Goal: Task Accomplishment & Management: Manage account settings

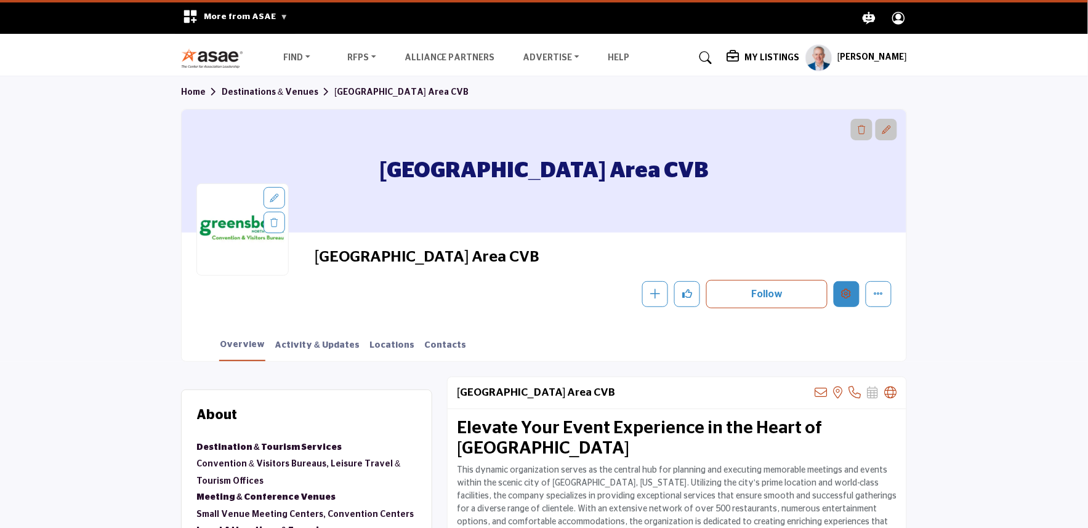
click at [836, 292] on button "Edit company" at bounding box center [846, 294] width 26 height 26
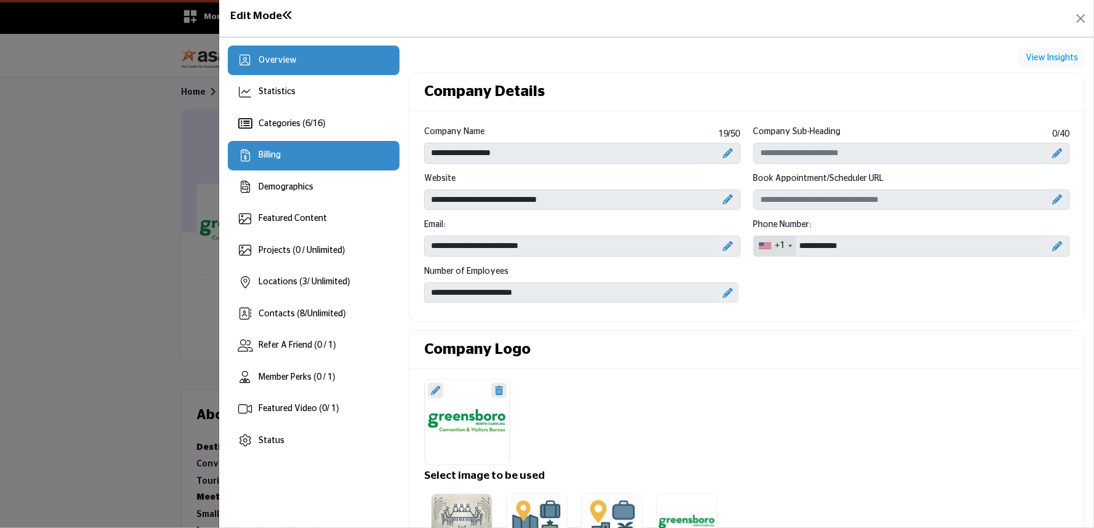
click at [292, 161] on div "Billing" at bounding box center [314, 156] width 172 height 30
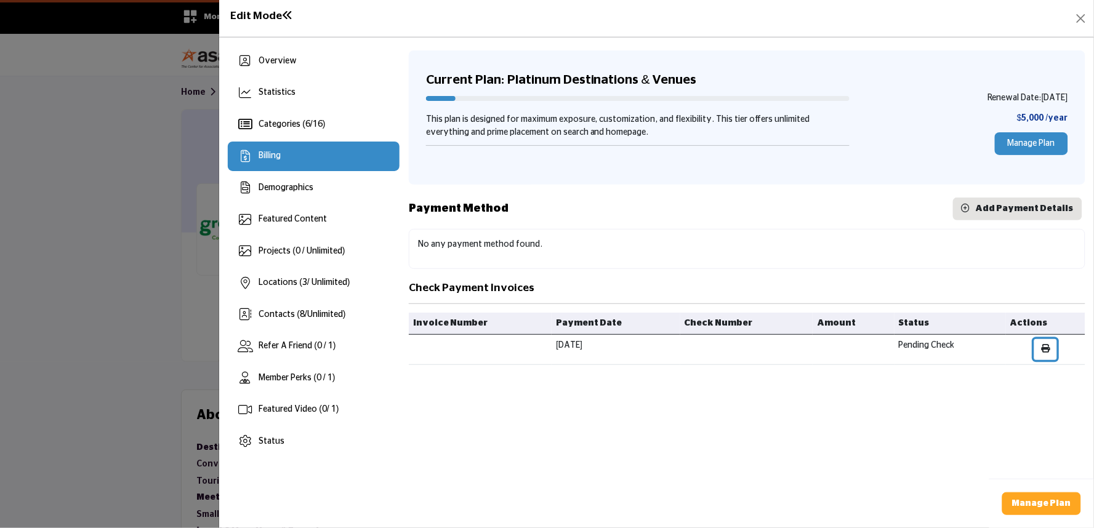
click at [1044, 350] on icon "button" at bounding box center [1045, 348] width 9 height 9
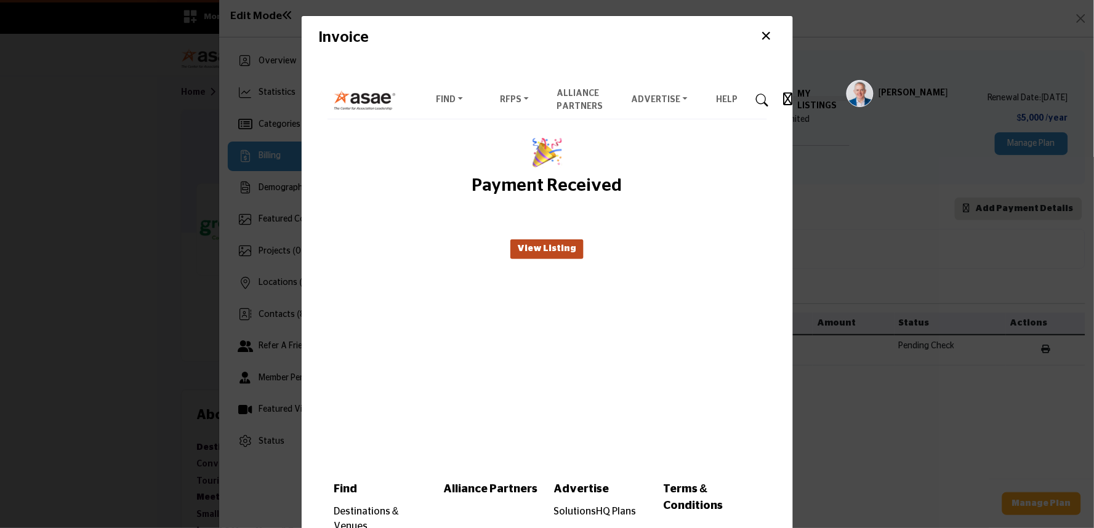
click at [763, 34] on button "×" at bounding box center [766, 36] width 18 height 23
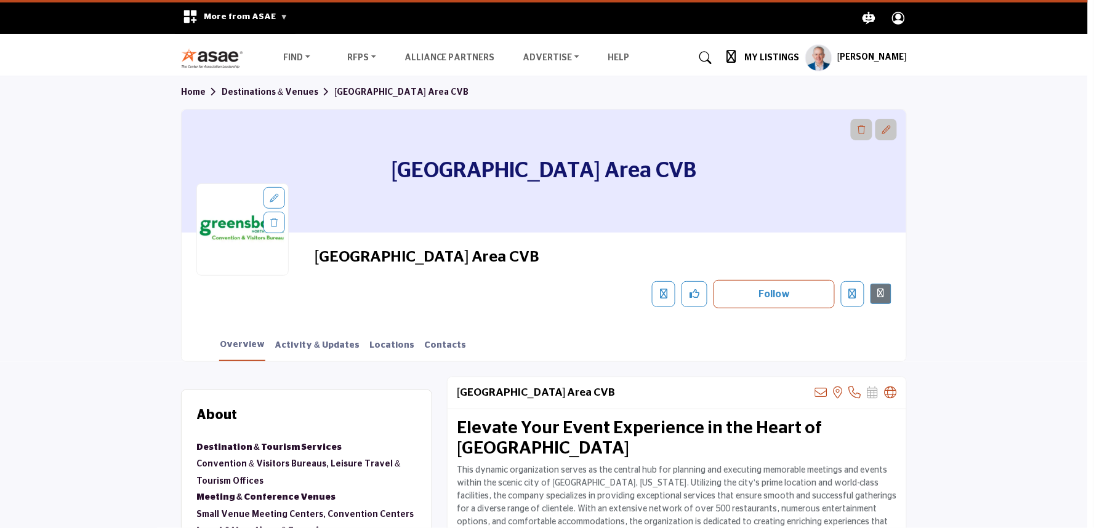
click at [86, 326] on div at bounding box center [547, 264] width 1094 height 528
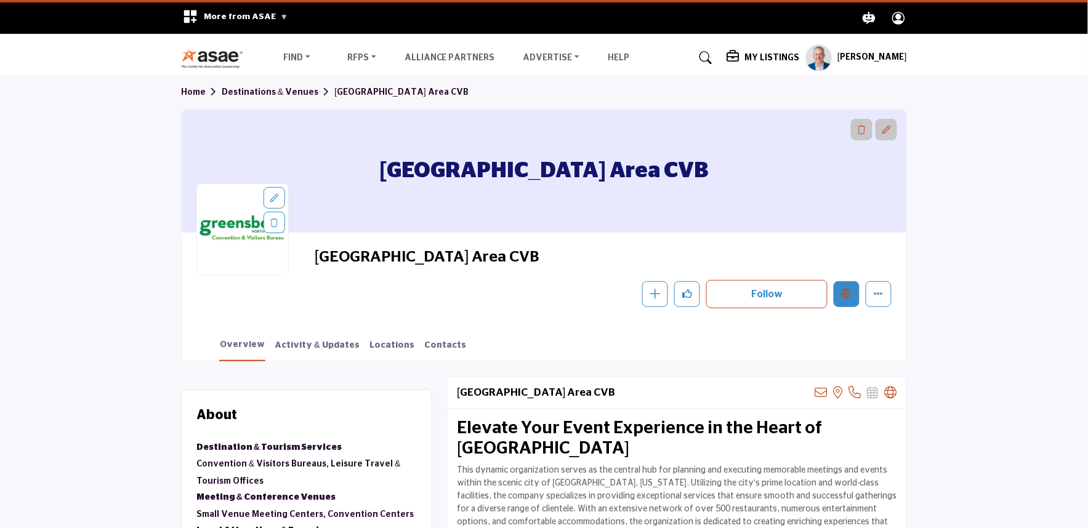
click at [845, 294] on icon "Edit company" at bounding box center [846, 294] width 10 height 10
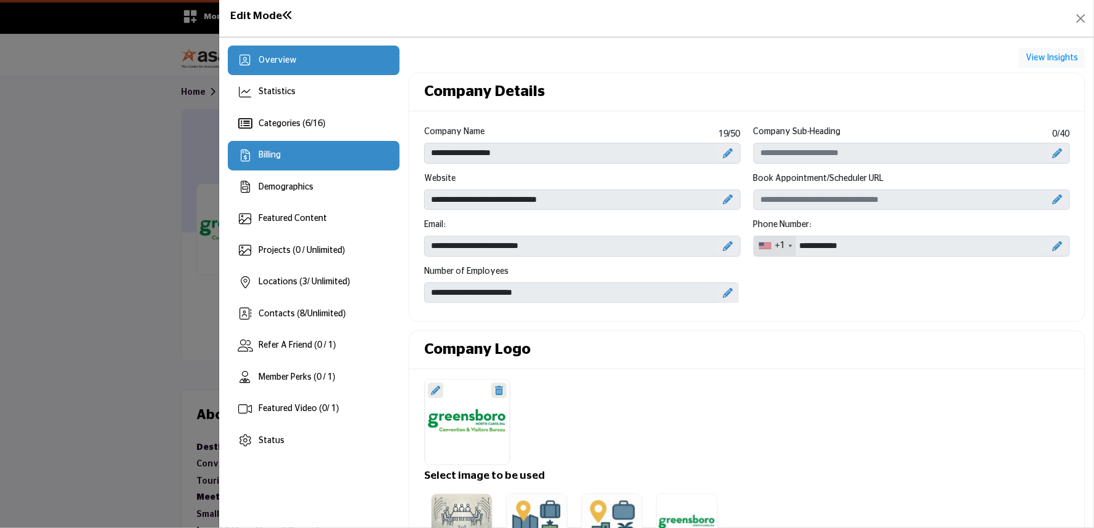
click at [287, 170] on div "Billing" at bounding box center [314, 156] width 172 height 30
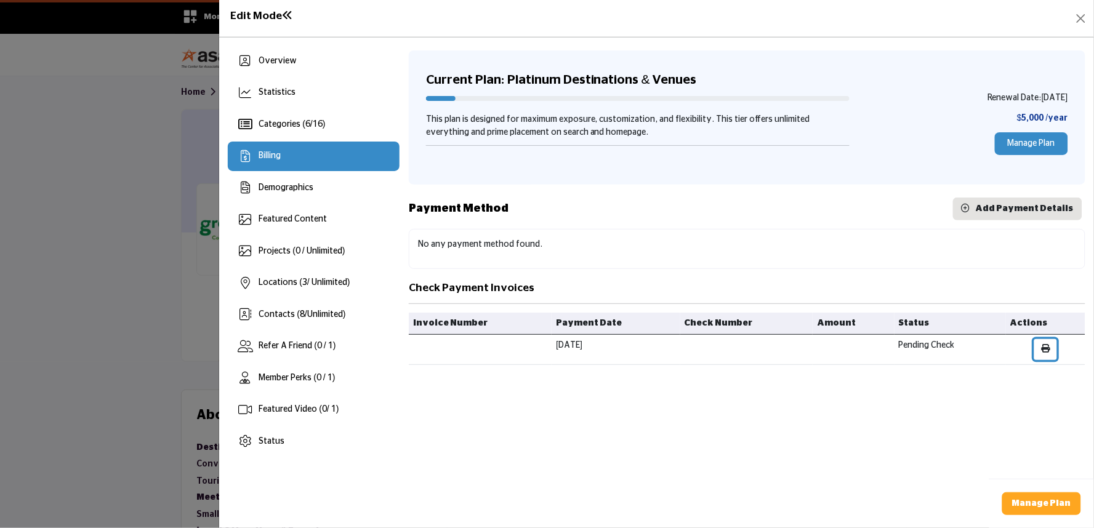
click at [1042, 347] on button "button" at bounding box center [1045, 349] width 23 height 21
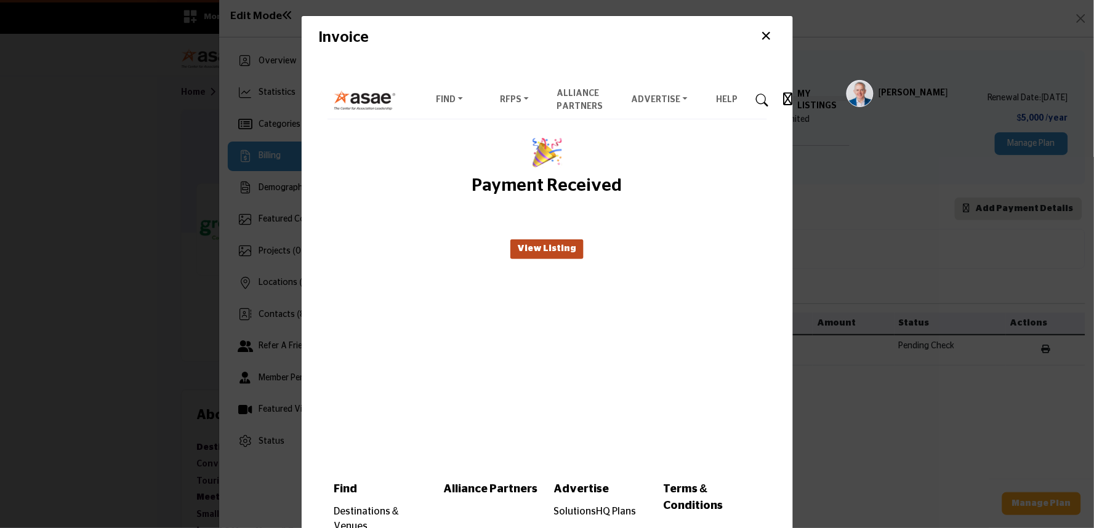
click at [770, 33] on button "×" at bounding box center [766, 36] width 18 height 23
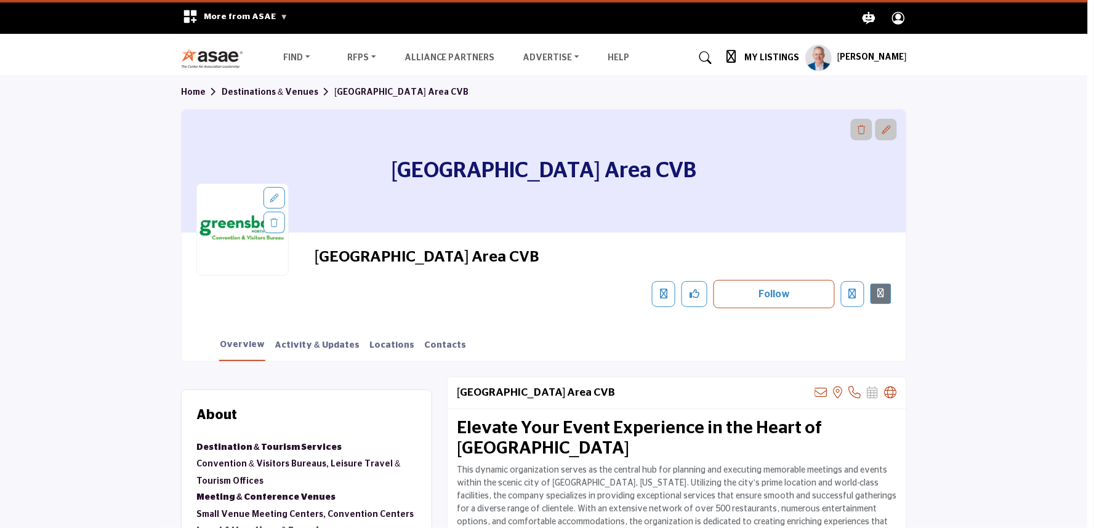
click at [163, 327] on div at bounding box center [547, 264] width 1094 height 528
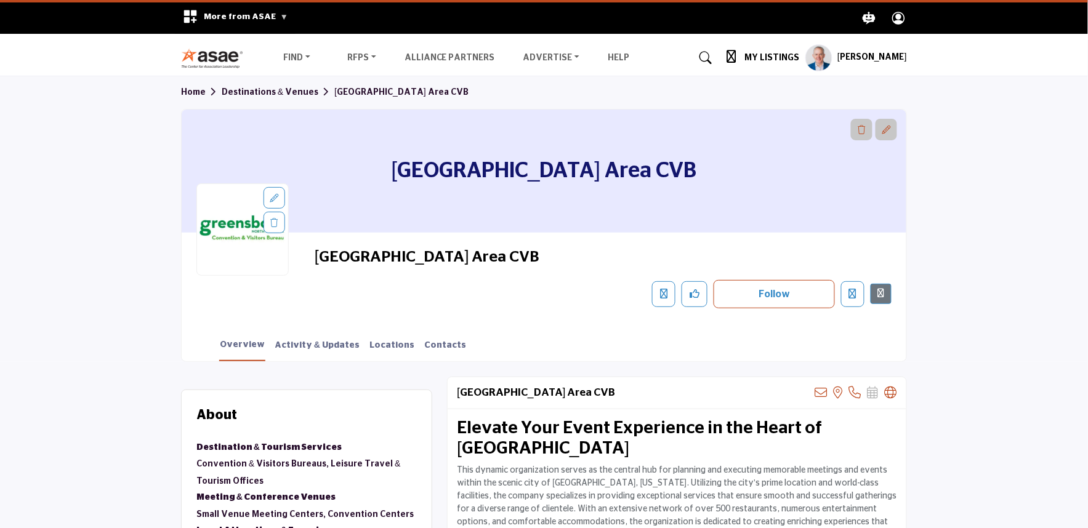
click at [808, 58] on profile-featured-9d57d186-dcdc-4fd1-8698-ebbedcf867ac "Show hide supplier dropdown" at bounding box center [818, 57] width 27 height 27
click at [816, 58] on profile-featured-9d57d186-dcdc-4fd1-8698-ebbedcf867ac "Show hide supplier dropdown" at bounding box center [818, 57] width 27 height 27
click at [827, 57] on profile-featured-9d57d186-dcdc-4fd1-8698-ebbedcf867ac "Show hide supplier dropdown" at bounding box center [818, 57] width 27 height 27
click at [864, 58] on h5 "[PERSON_NAME]" at bounding box center [872, 58] width 70 height 12
click at [824, 51] on profile-featured-9d57d186-dcdc-4fd1-8698-ebbedcf867ac "Show hide supplier dropdown" at bounding box center [818, 57] width 27 height 27
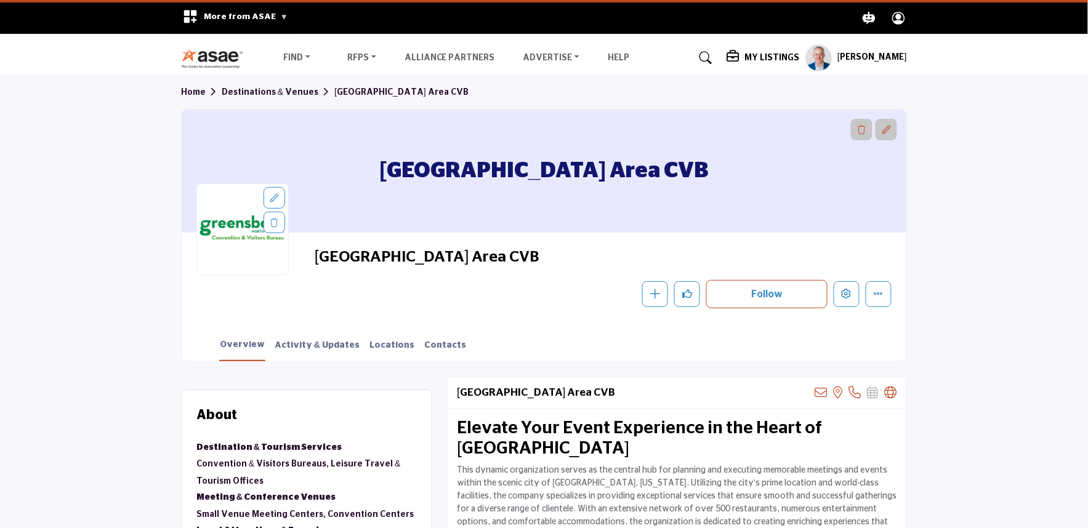
click at [819, 62] on profile-featured-9d57d186-dcdc-4fd1-8698-ebbedcf867ac "Show hide supplier dropdown" at bounding box center [818, 57] width 27 height 27
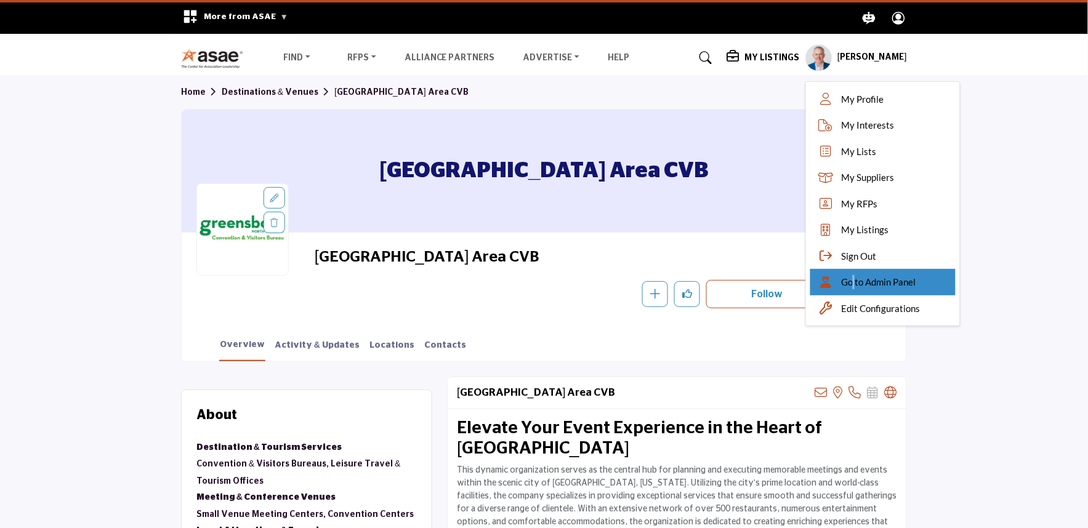
click at [854, 278] on span "Go to Admin Panel" at bounding box center [878, 282] width 74 height 14
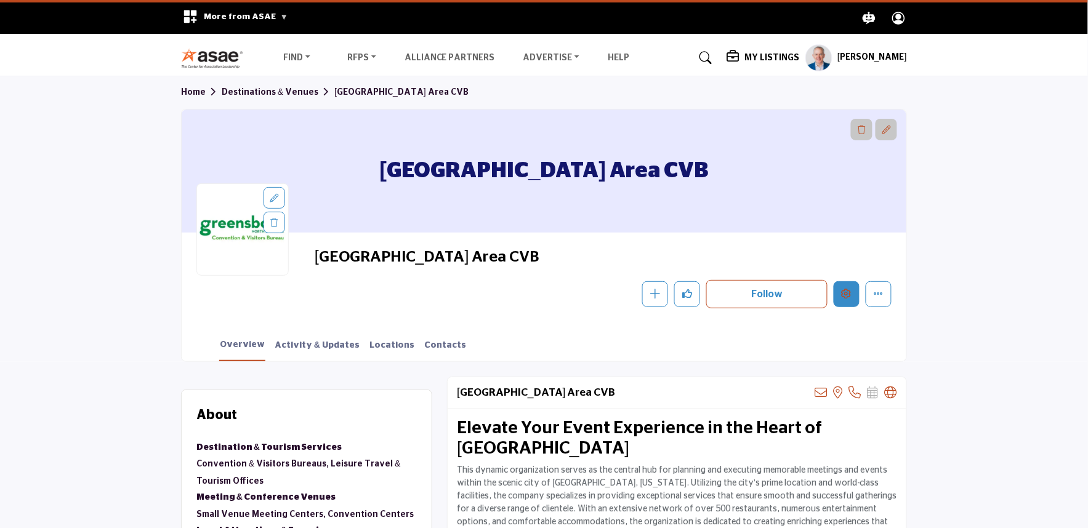
click at [848, 296] on icon "Edit company" at bounding box center [846, 294] width 10 height 10
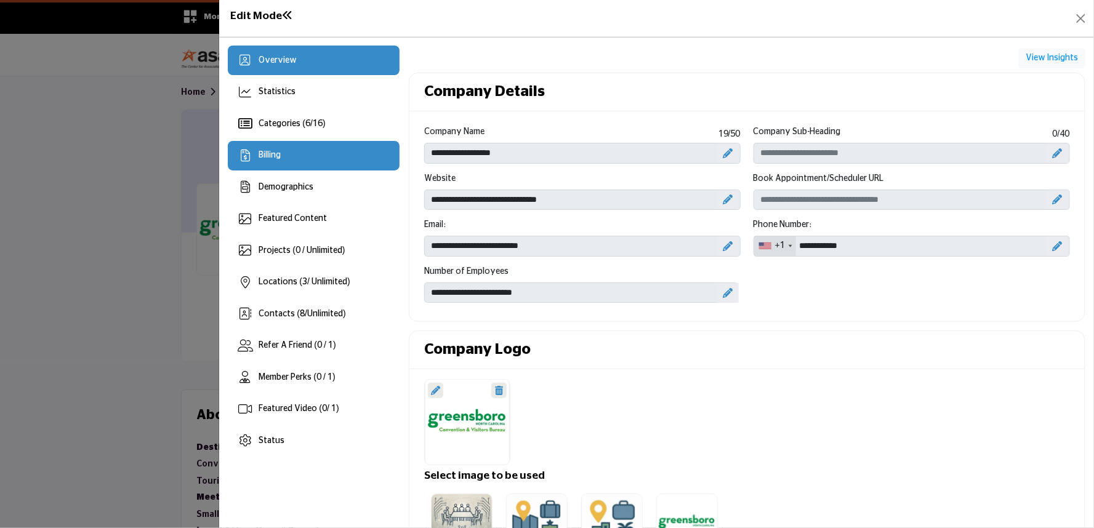
click at [292, 158] on div "Billing" at bounding box center [314, 156] width 172 height 30
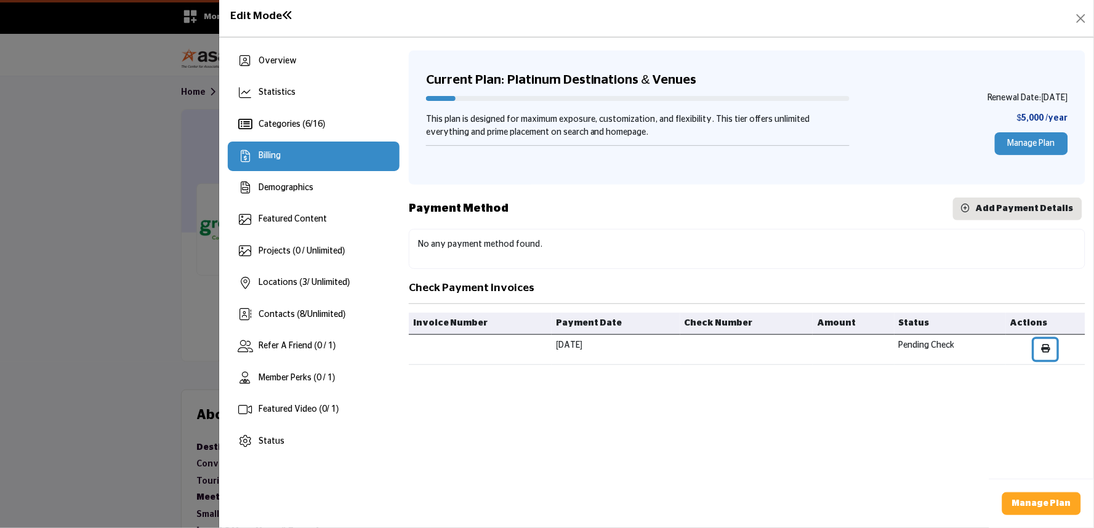
click at [1047, 349] on icon "button" at bounding box center [1045, 348] width 9 height 9
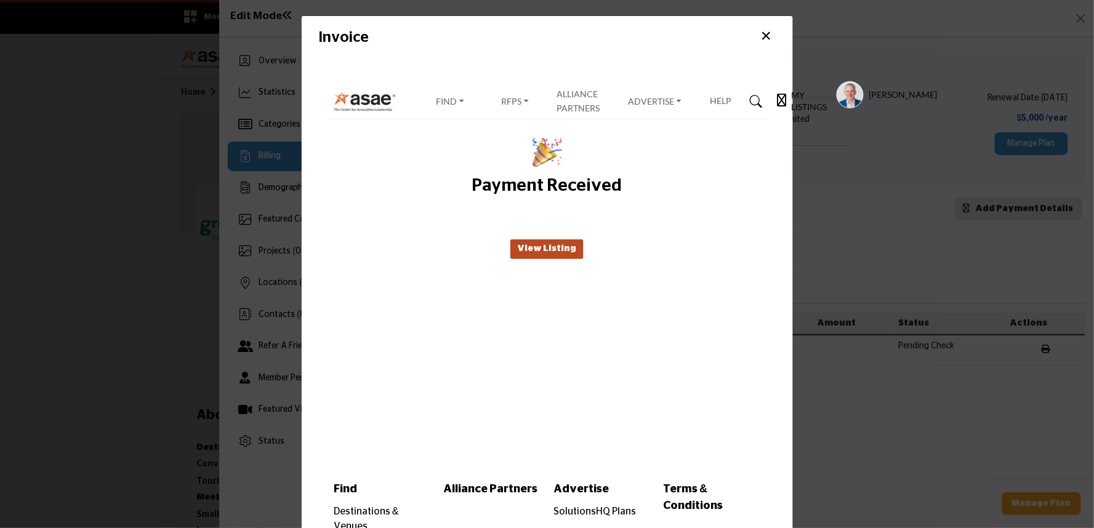
click at [761, 44] on button "×" at bounding box center [766, 36] width 18 height 23
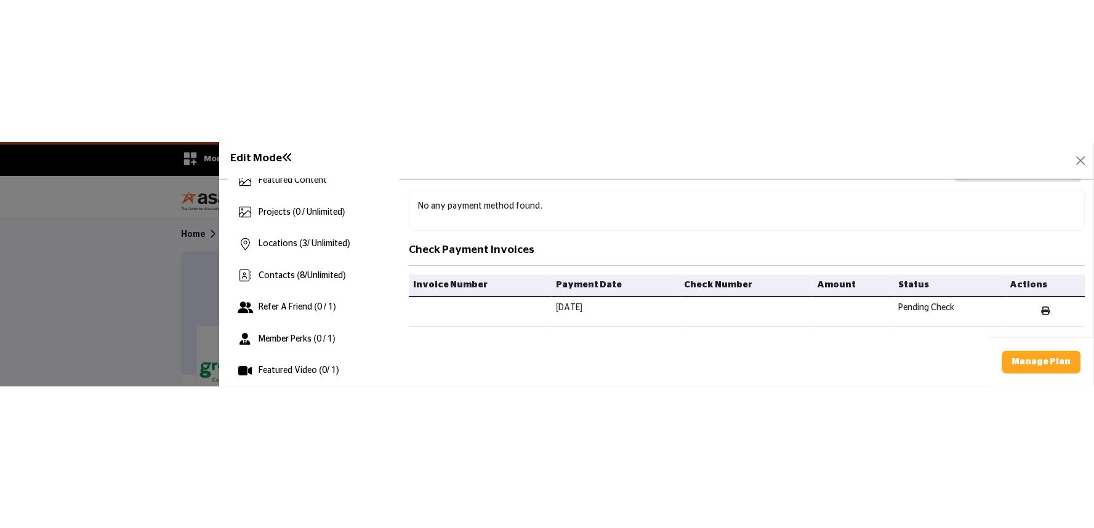
scroll to position [219, 0]
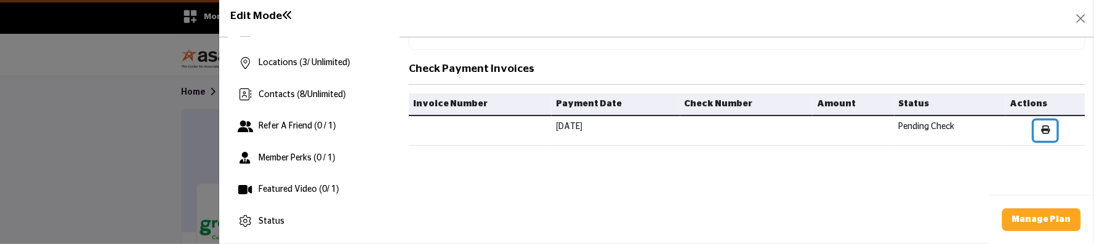
click at [1045, 126] on icon "button" at bounding box center [1045, 130] width 9 height 9
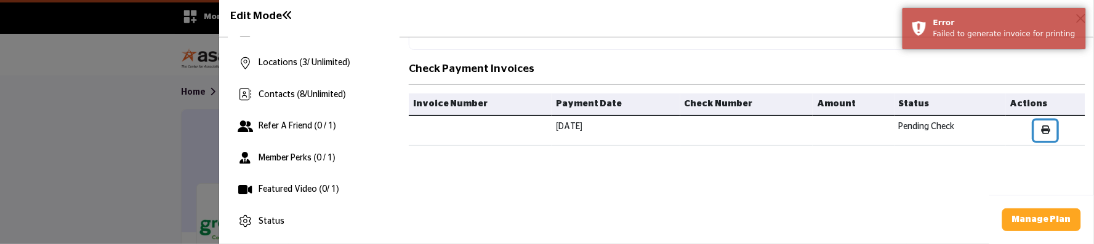
click at [1045, 126] on icon "button" at bounding box center [1045, 130] width 9 height 9
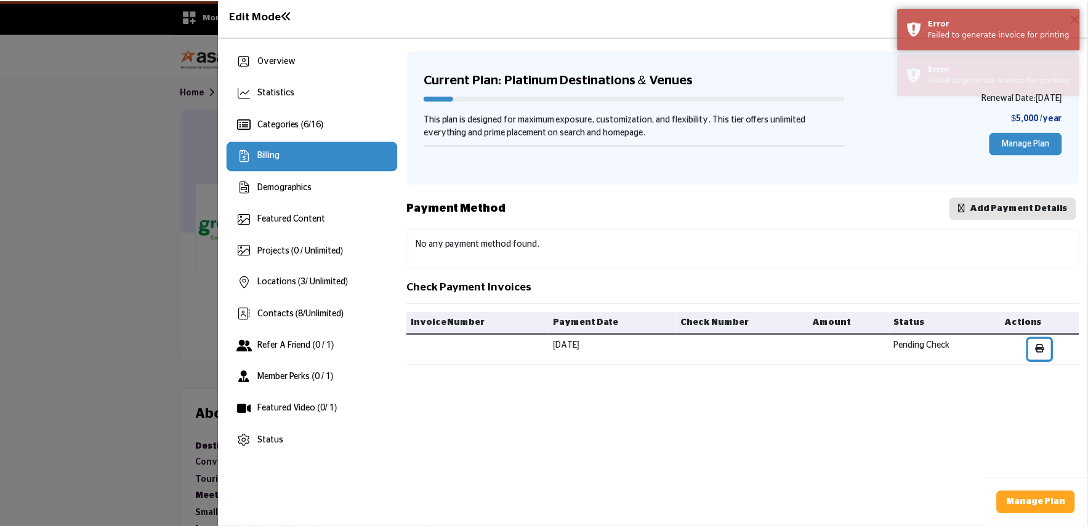
scroll to position [0, 0]
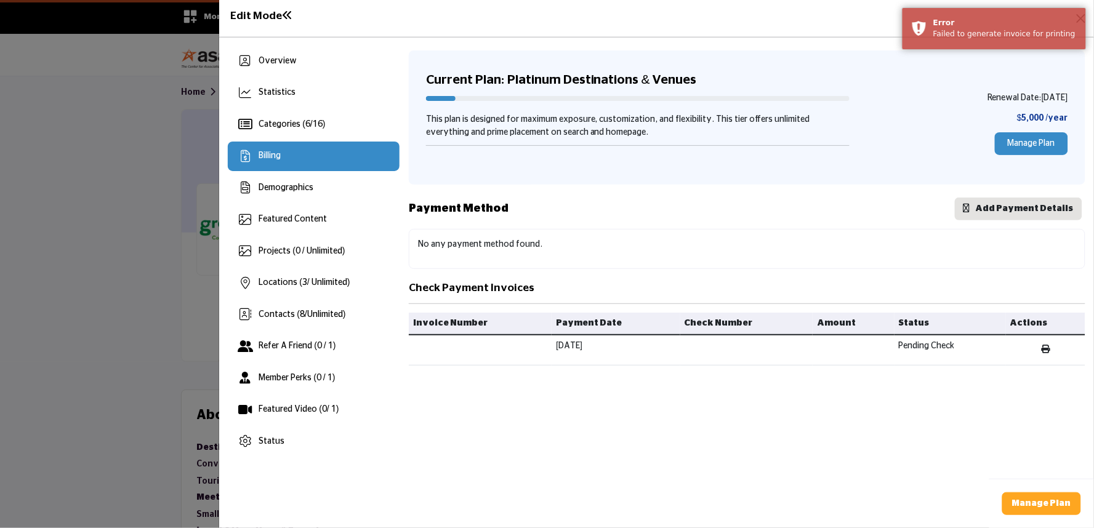
click at [66, 327] on div at bounding box center [547, 264] width 1094 height 528
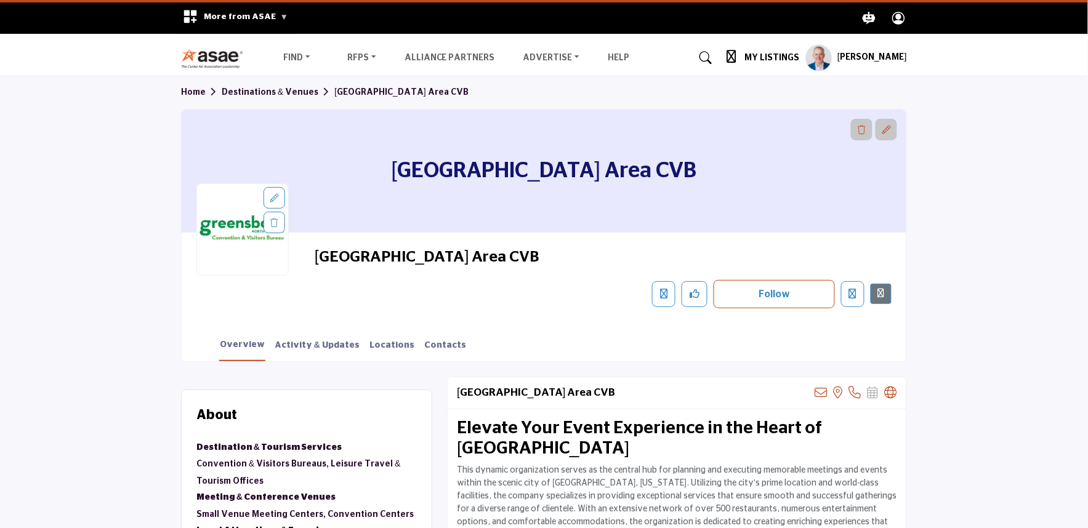
click at [337, 253] on span "[GEOGRAPHIC_DATA] Area CVB" at bounding box center [454, 257] width 278 height 20
copy span "[GEOGRAPHIC_DATA]"
